Goal: Transaction & Acquisition: Book appointment/travel/reservation

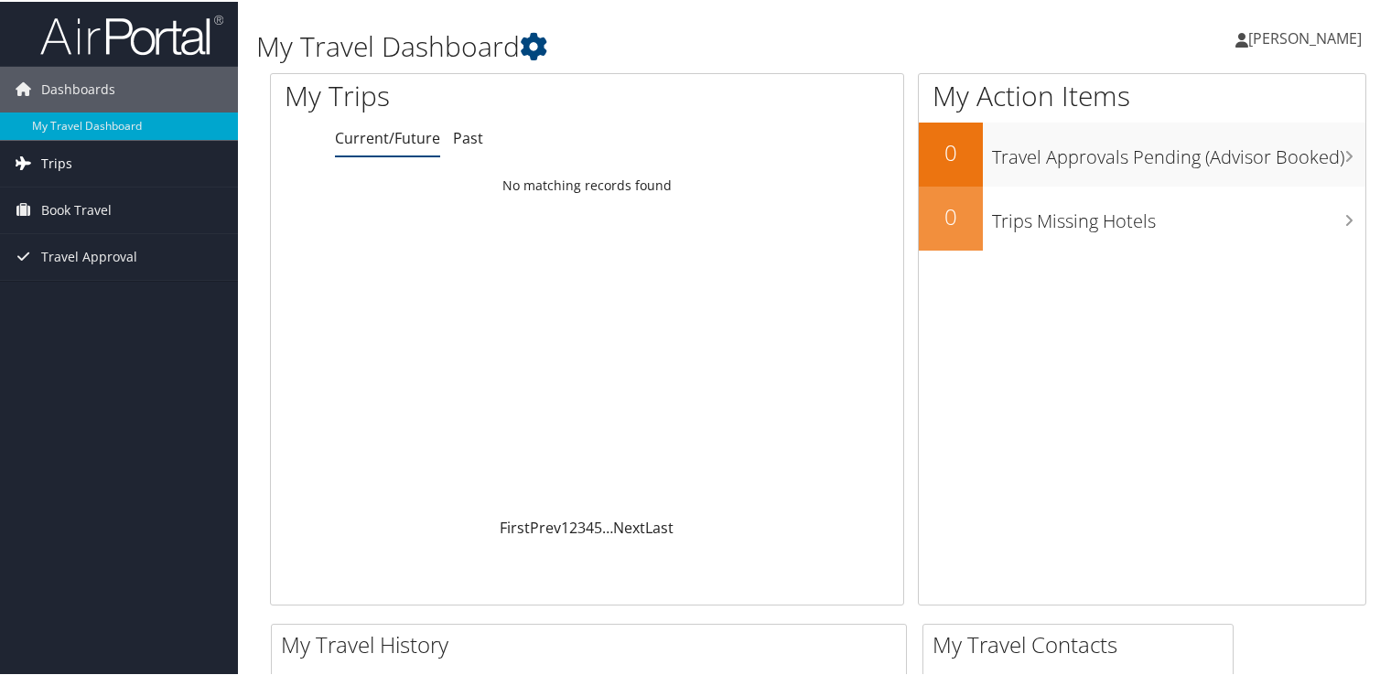
click at [56, 167] on span "Trips" at bounding box center [56, 162] width 31 height 46
click at [94, 285] on span "Book Travel" at bounding box center [76, 291] width 70 height 46
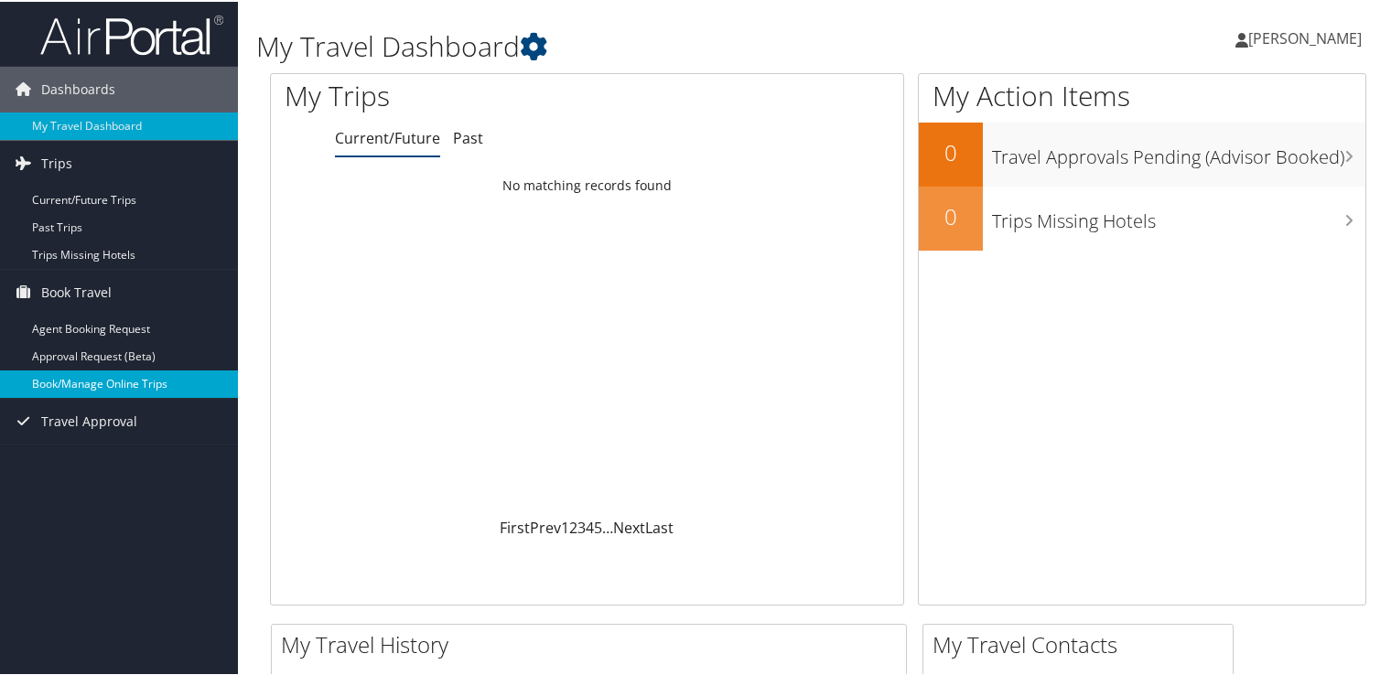
click at [95, 392] on link "Book/Manage Online Trips" at bounding box center [119, 382] width 238 height 27
